Goal: Transaction & Acquisition: Book appointment/travel/reservation

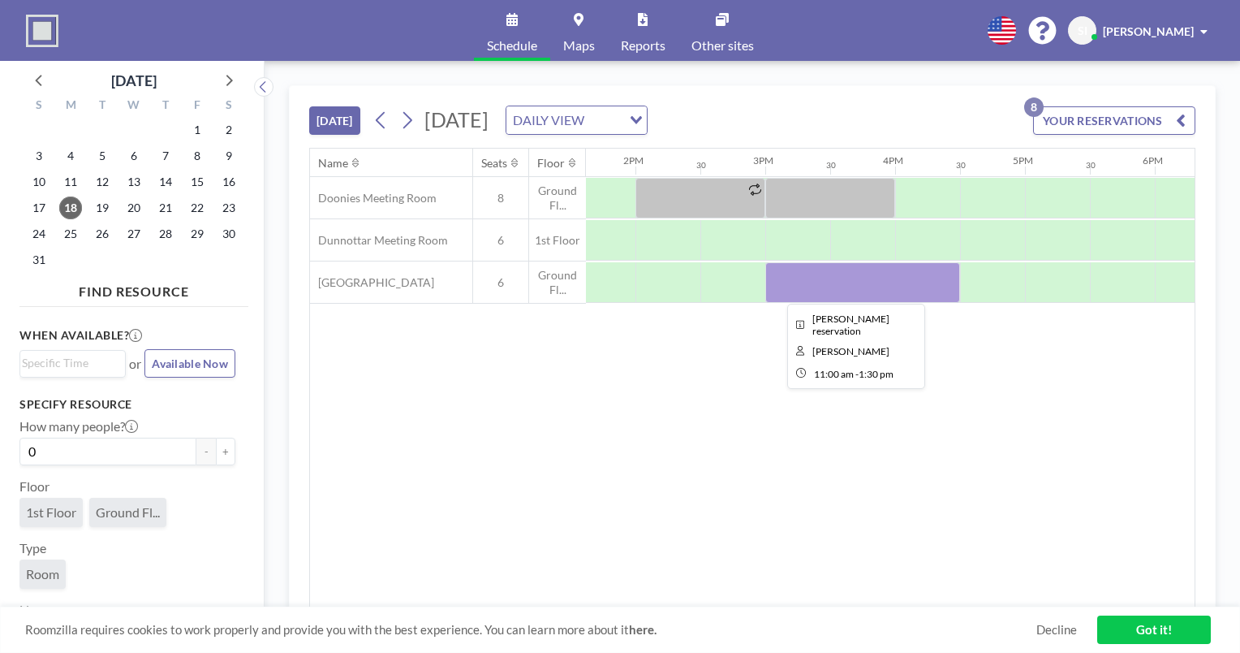
scroll to position [0, 1770]
click at [415, 125] on icon at bounding box center [406, 120] width 15 height 24
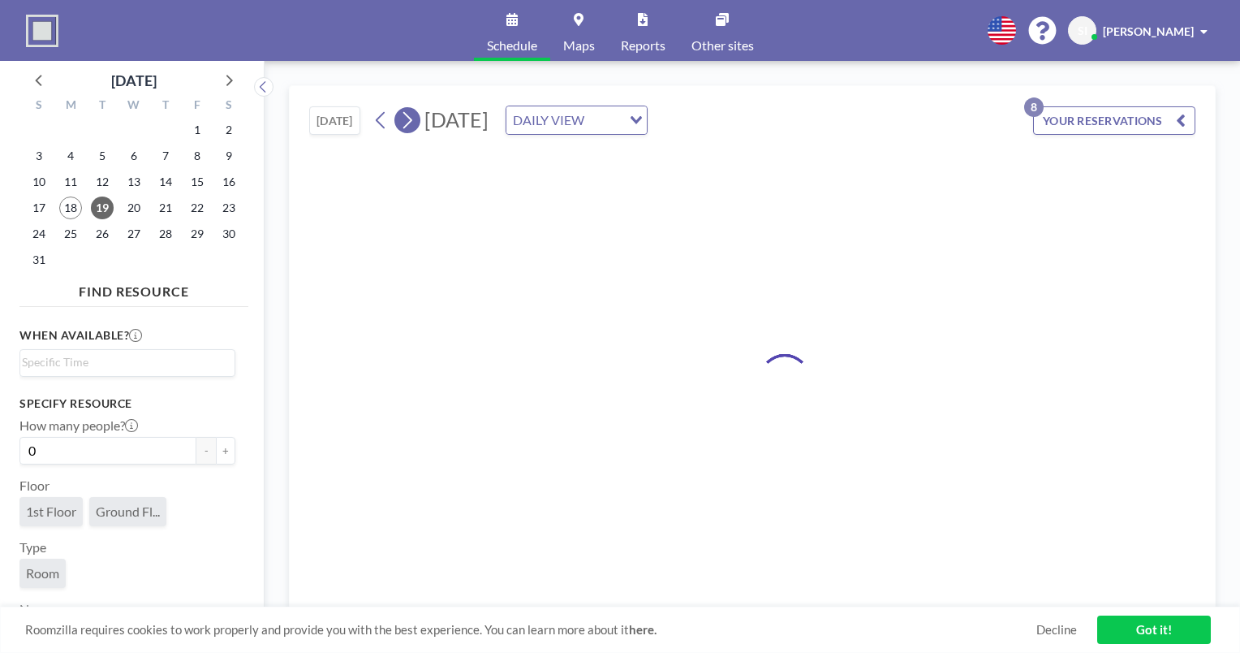
click at [415, 125] on icon at bounding box center [406, 120] width 15 height 24
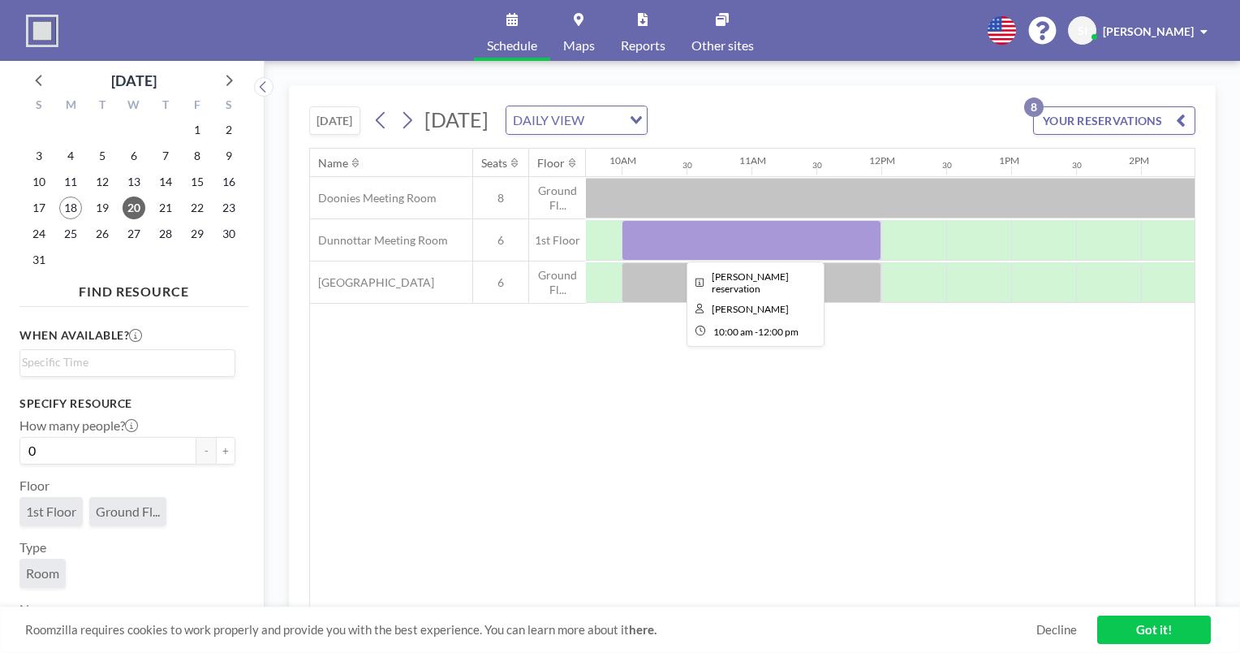
scroll to position [0, 1163]
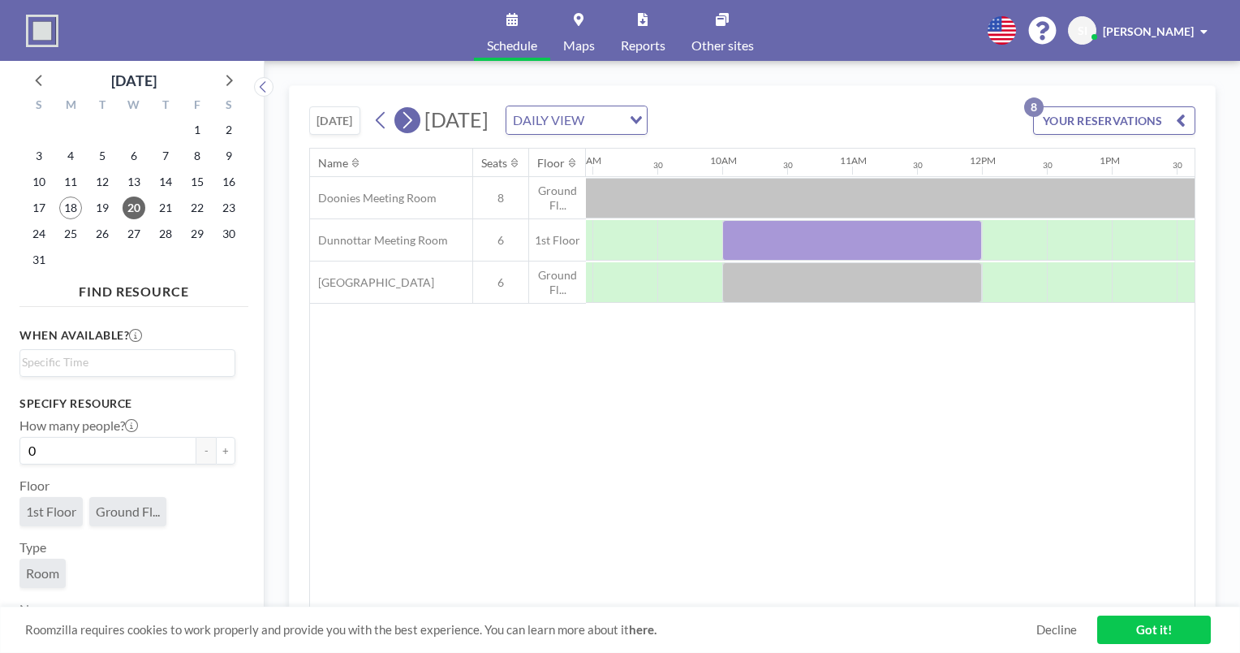
click at [399, 118] on button at bounding box center [408, 120] width 26 height 26
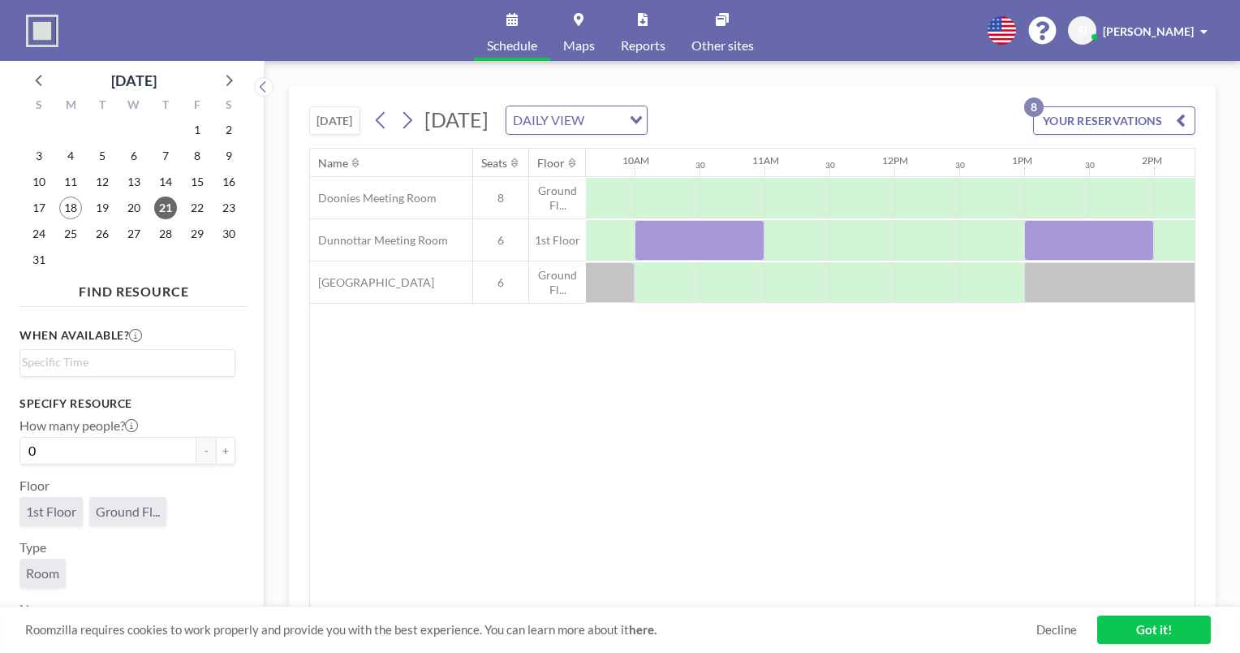
scroll to position [0, 1253]
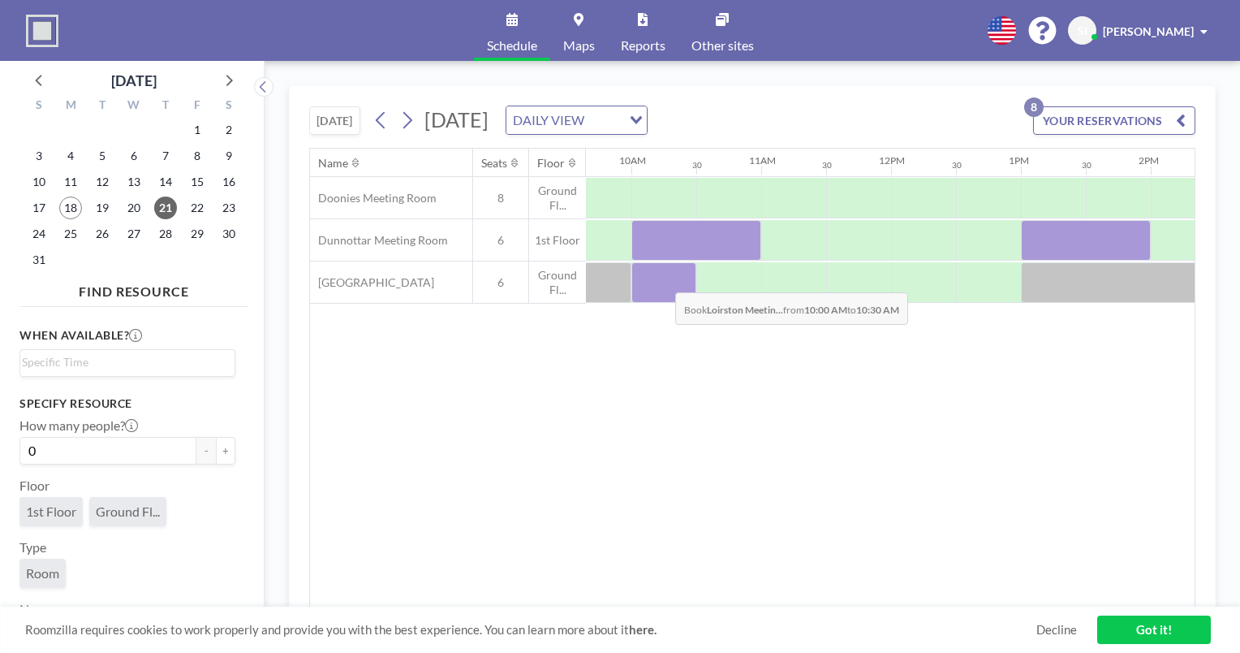
click at [662, 279] on div at bounding box center [664, 282] width 65 height 41
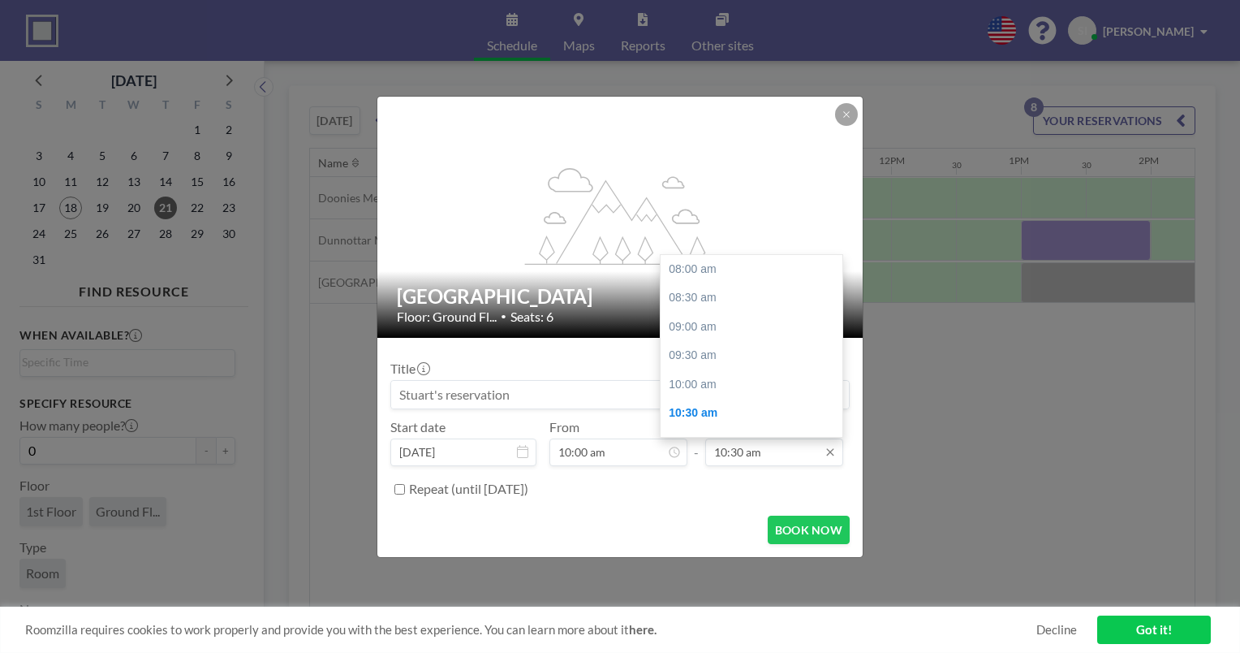
click at [769, 458] on input "10:30 am" at bounding box center [774, 452] width 138 height 28
click at [750, 301] on div "11:00 am" at bounding box center [756, 297] width 190 height 29
type input "11:00 am"
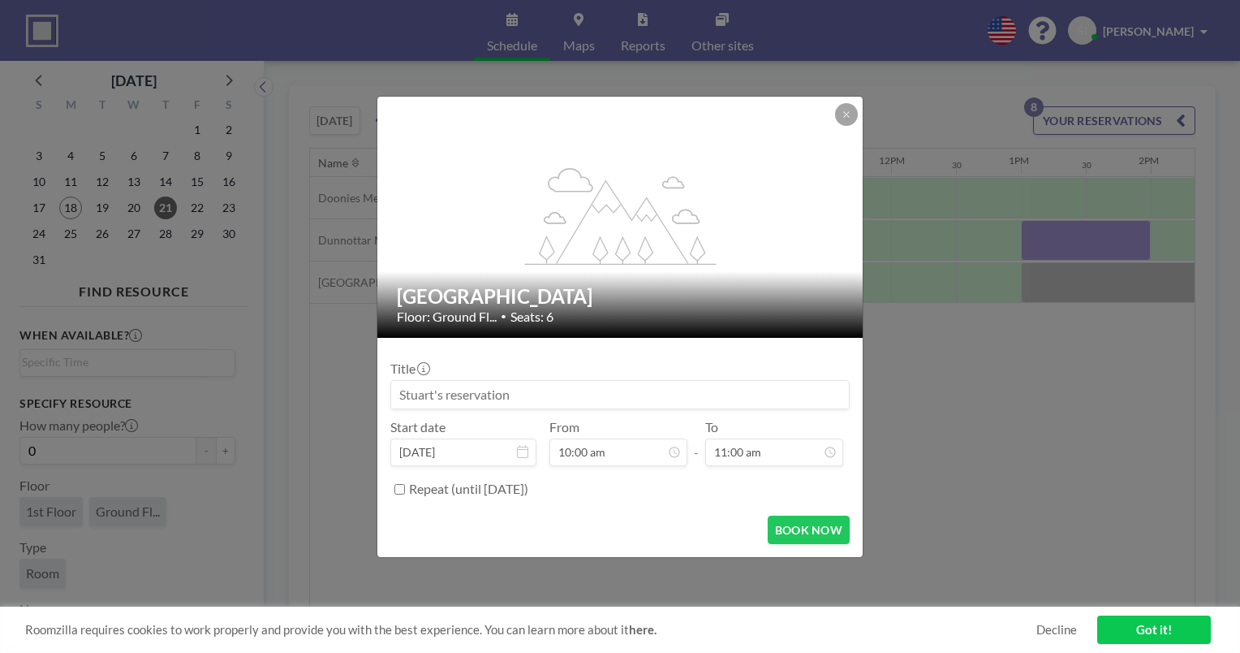
scroll to position [174, 0]
click at [818, 520] on button "BOOK NOW" at bounding box center [809, 530] width 82 height 28
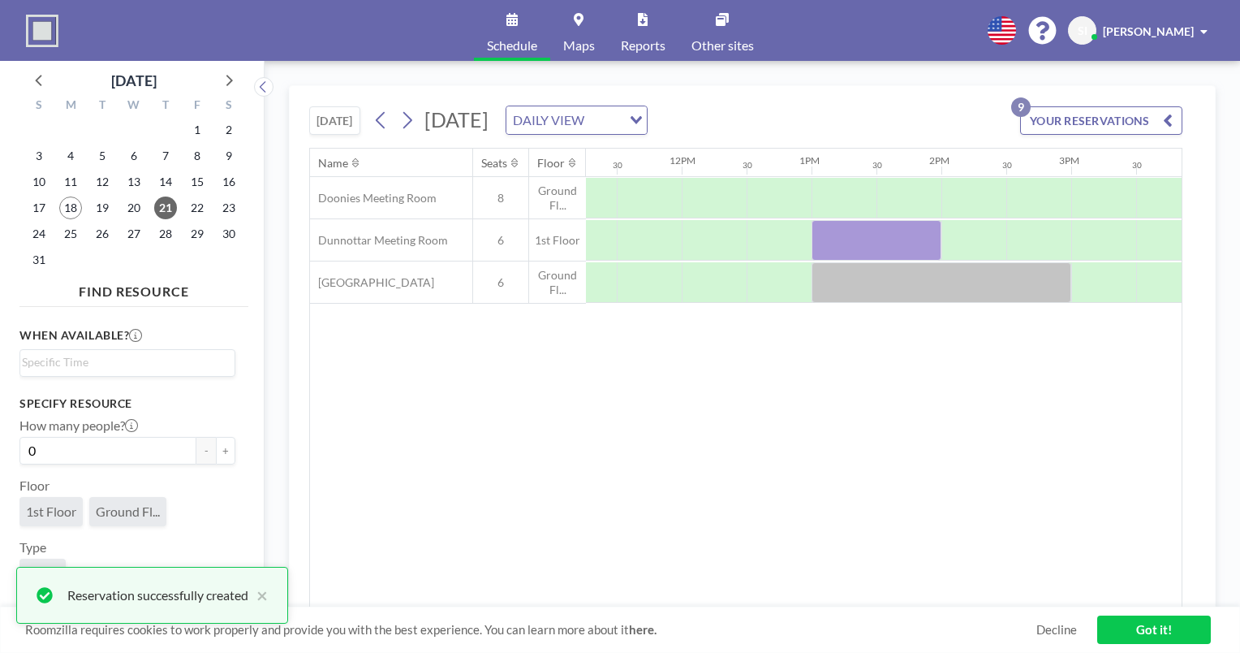
scroll to position [0, 1490]
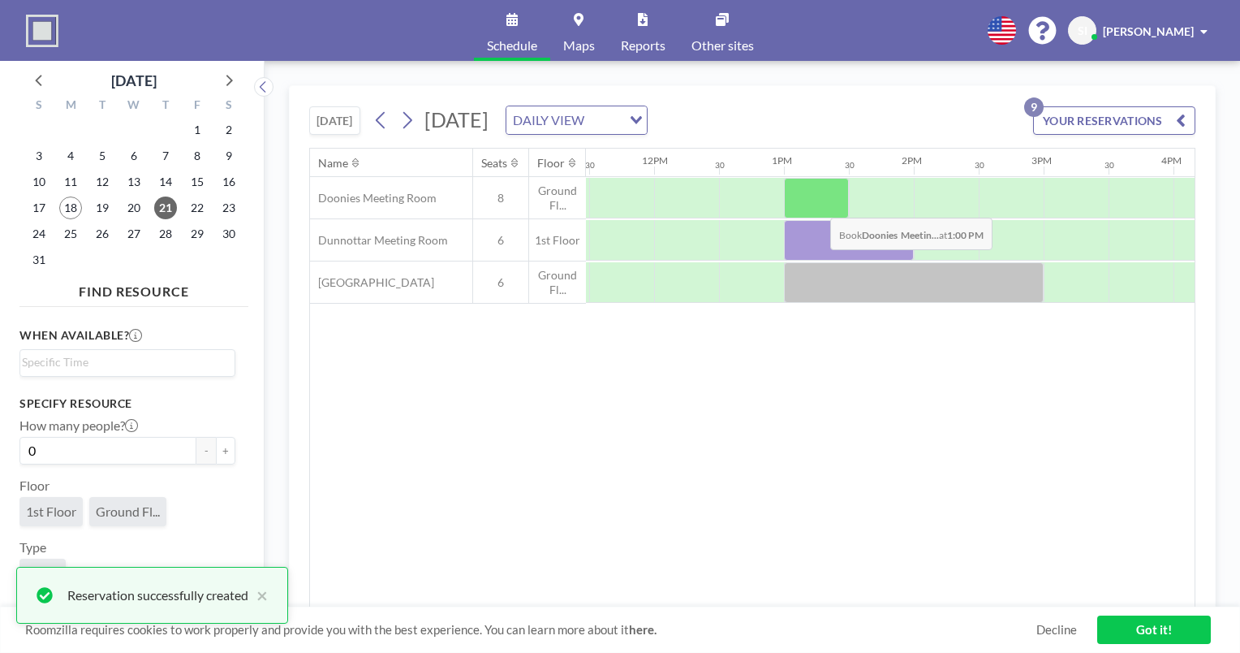
click at [815, 205] on div at bounding box center [816, 198] width 65 height 41
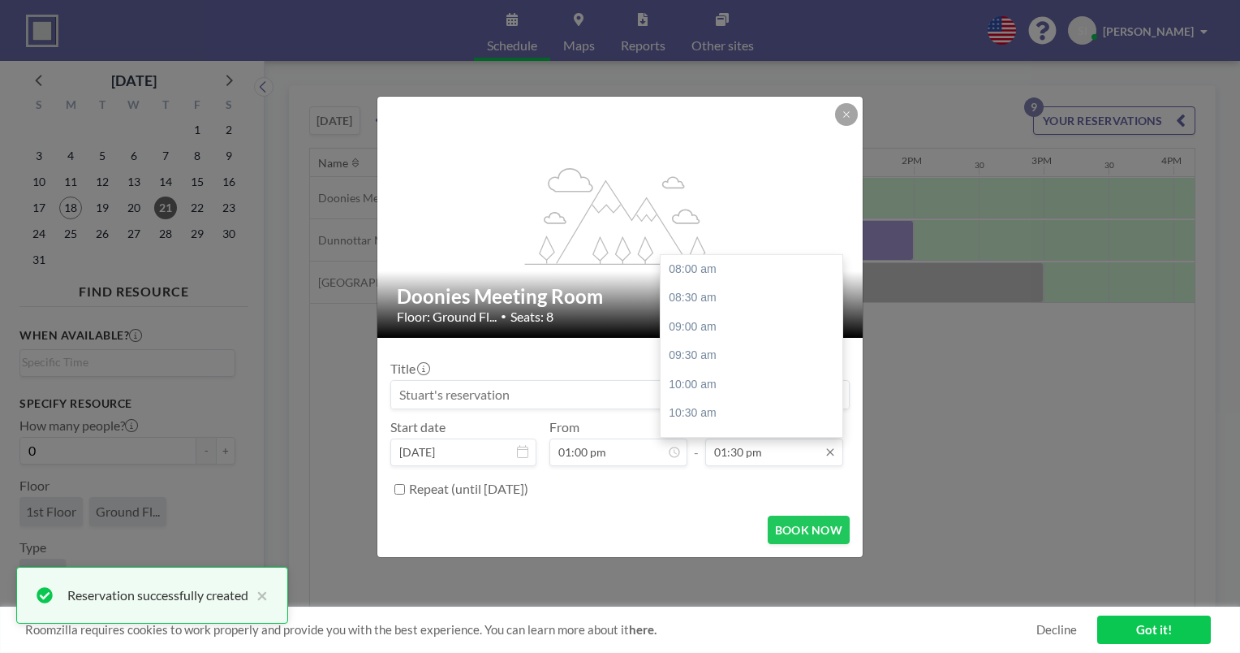
click at [737, 446] on input "01:30 pm" at bounding box center [774, 452] width 138 height 28
click at [750, 303] on div "02:00 pm" at bounding box center [756, 297] width 190 height 29
type input "02:00 pm"
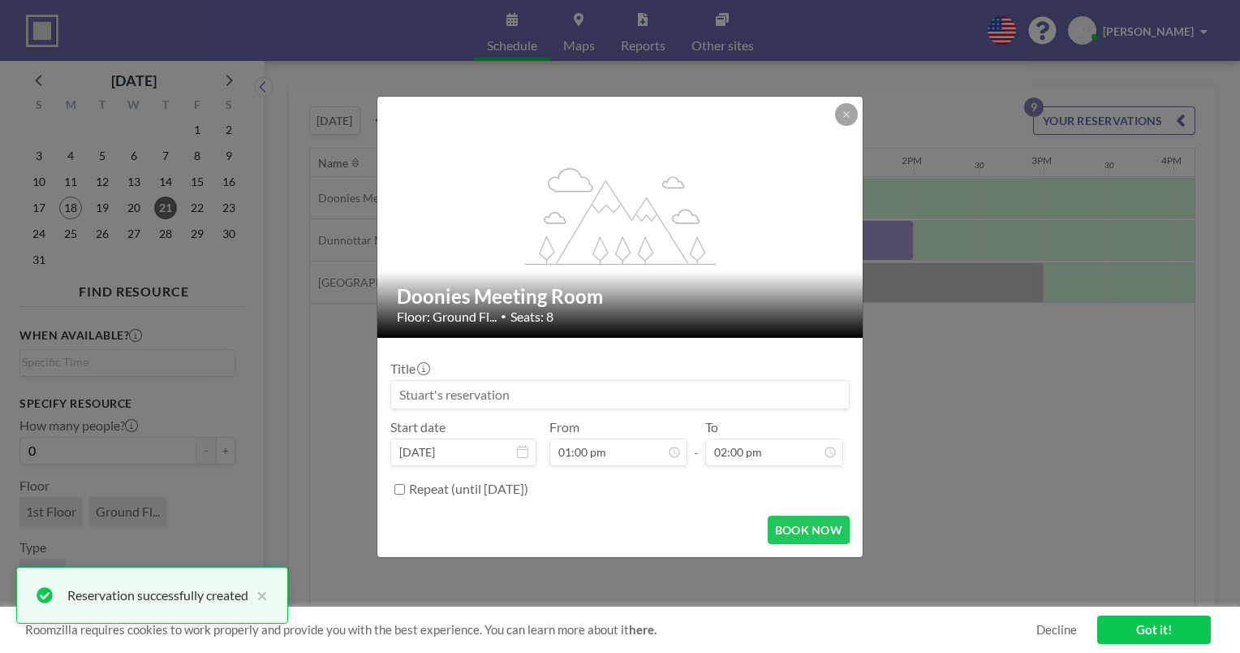
scroll to position [347, 0]
click at [805, 531] on button "BOOK NOW" at bounding box center [809, 530] width 82 height 28
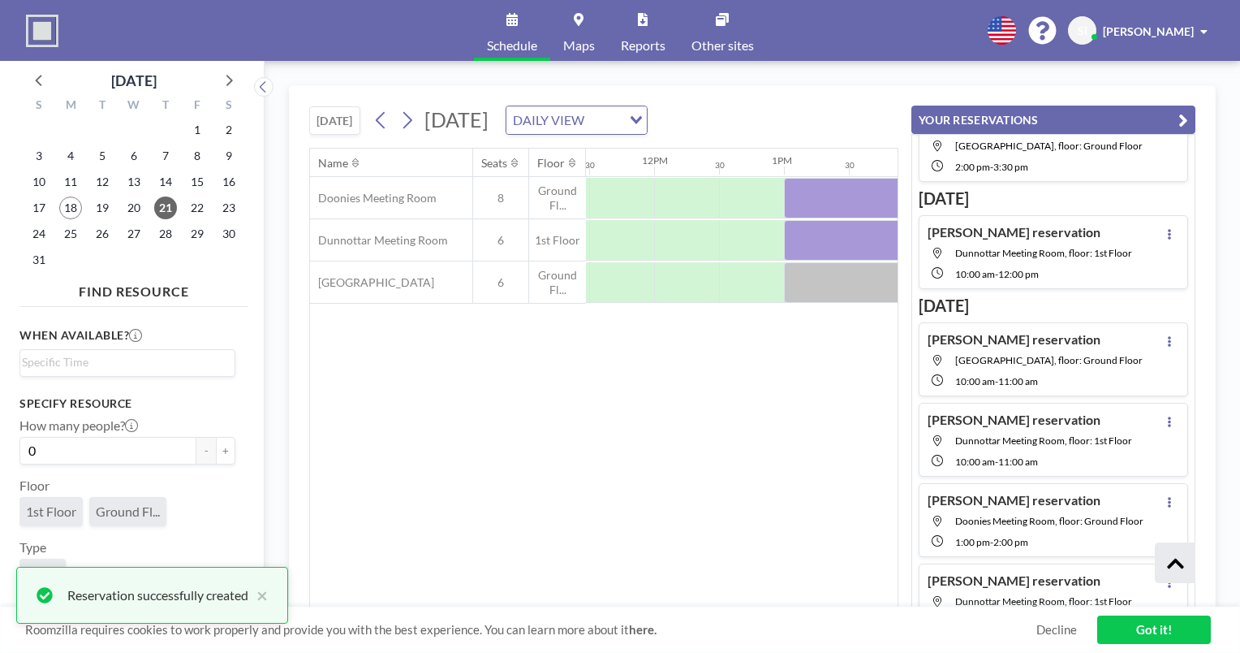
scroll to position [455, 0]
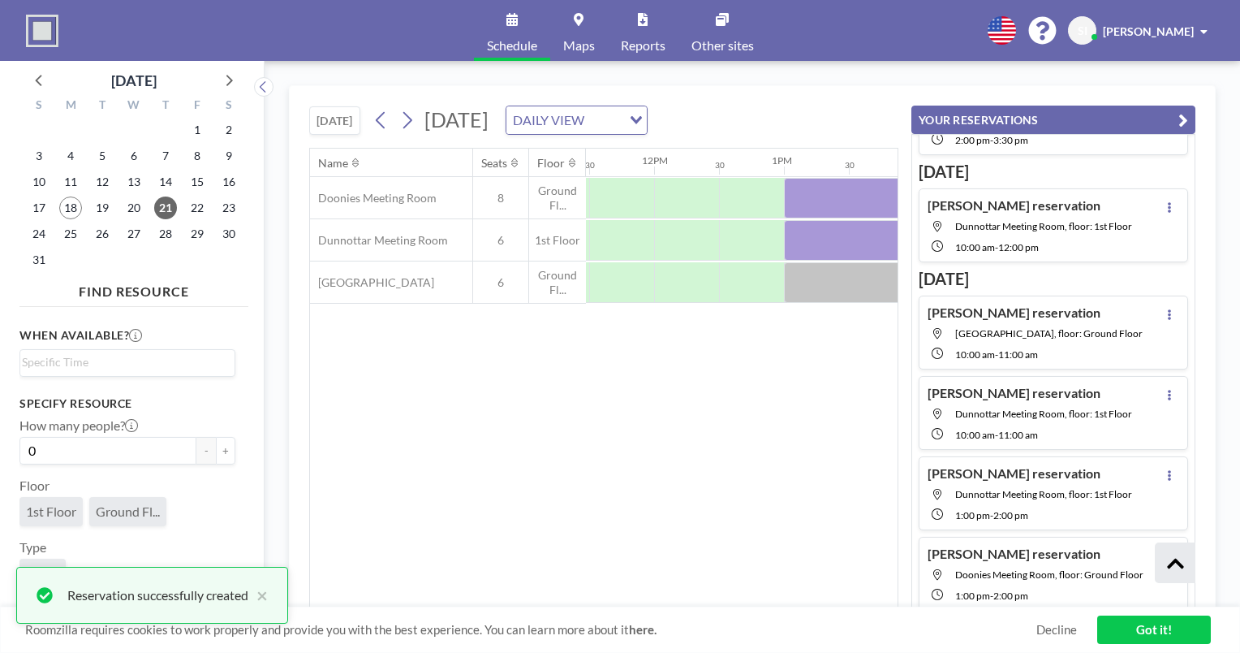
click at [645, 447] on div "Name Seats Floor 12AM 30 1AM 30 2AM 30 3AM 30 4AM 30 5AM 30 6AM 30 7AM 30 8AM 3…" at bounding box center [604, 378] width 588 height 459
